Goal: Information Seeking & Learning: Understand process/instructions

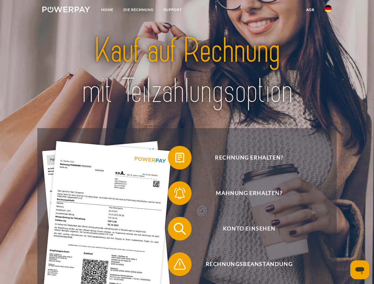
click at [66, 10] on img at bounding box center [66, 10] width 48 height 6
click at [328, 10] on img at bounding box center [328, 8] width 7 height 7
click at [310, 10] on link "agb" at bounding box center [310, 9] width 18 height 11
click at [175, 159] on span at bounding box center [171, 158] width 30 height 30
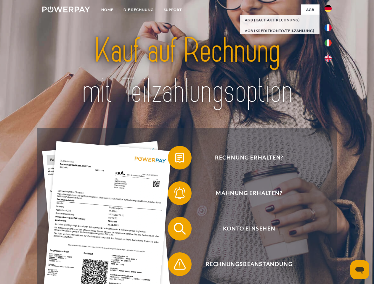
click at [175, 195] on span at bounding box center [171, 194] width 30 height 30
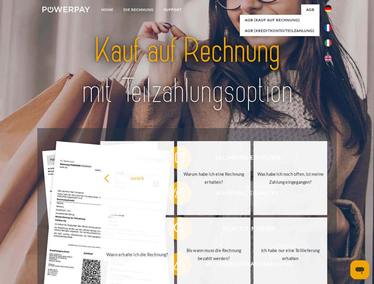
click at [177, 230] on link "Bis wann muss die Rechnung bezahlt werden?" at bounding box center [214, 255] width 74 height 74
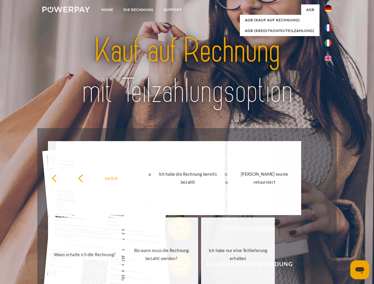
click at [175, 266] on span at bounding box center [171, 265] width 30 height 30
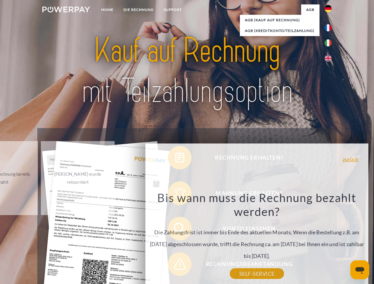
click at [360, 270] on icon "Messaging-Fenster öffnen" at bounding box center [359, 270] width 9 height 7
